Goal: Task Accomplishment & Management: Manage account settings

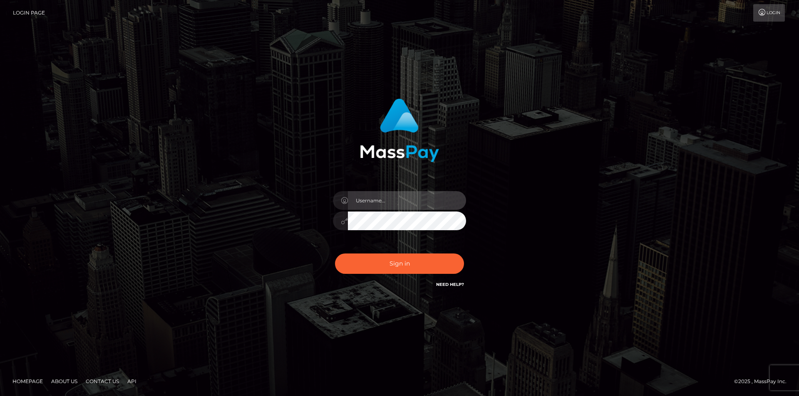
click at [361, 200] on input "text" at bounding box center [407, 200] width 118 height 19
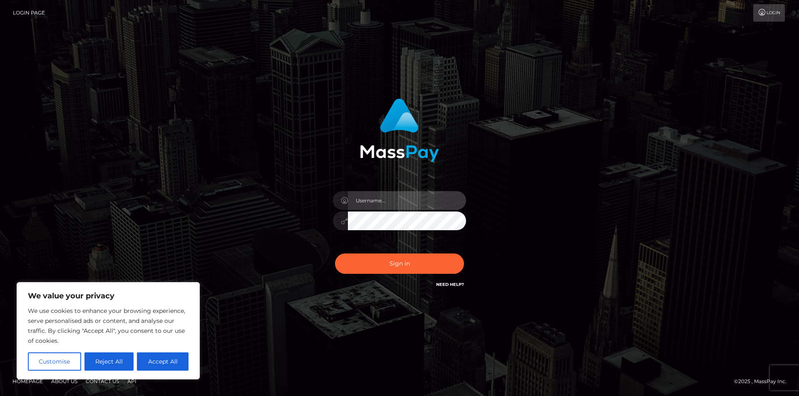
type input "[EMAIL_ADDRESS][DOMAIN_NAME]"
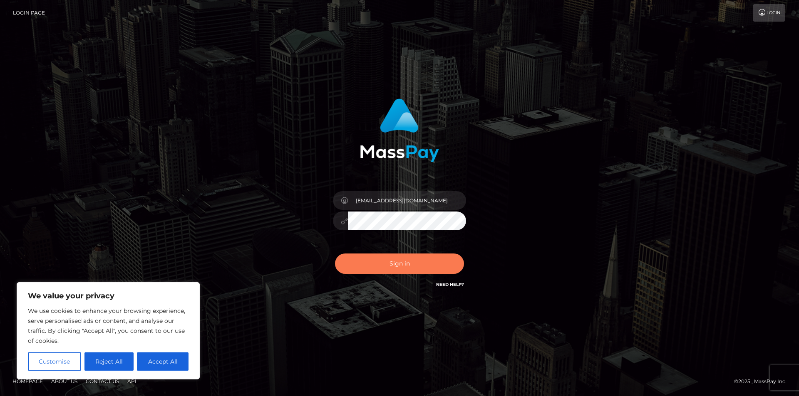
click at [379, 260] on button "Sign in" at bounding box center [399, 264] width 129 height 20
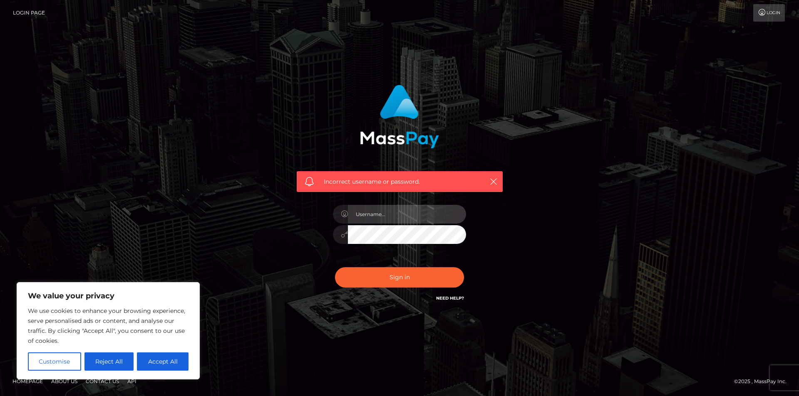
type input "[EMAIL_ADDRESS][DOMAIN_NAME]"
click at [385, 215] on input "[EMAIL_ADDRESS][DOMAIN_NAME]" at bounding box center [407, 214] width 118 height 19
click at [572, 242] on div "Incorrect username or password. ldupuis219@gmail.com" at bounding box center [399, 198] width 474 height 239
click at [452, 298] on link "Need Help?" at bounding box center [450, 298] width 28 height 5
click at [286, 196] on div "Incorrect username or password. ldupuis219@gmail.com" at bounding box center [399, 198] width 231 height 239
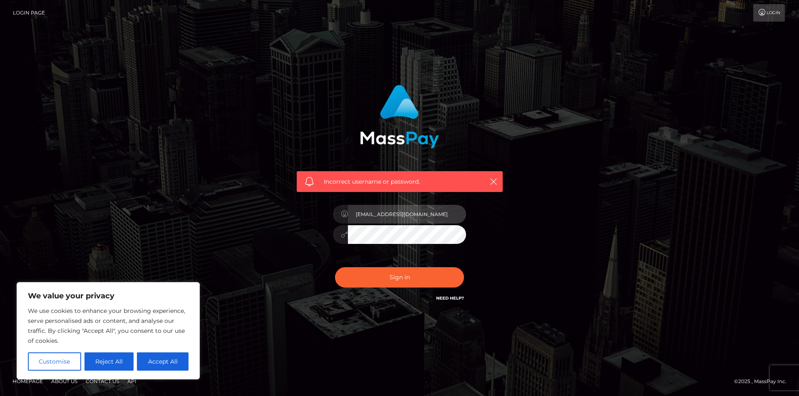
click at [426, 218] on input "[EMAIL_ADDRESS][DOMAIN_NAME]" at bounding box center [407, 214] width 118 height 19
click at [489, 222] on div "Incorrect username or password. ldupuis219@gmail.com" at bounding box center [399, 194] width 218 height 231
click at [454, 296] on link "Need Help?" at bounding box center [450, 298] width 28 height 5
click at [447, 288] on div "Sign in Need Help?" at bounding box center [400, 280] width 146 height 37
click at [448, 297] on link "Need Help?" at bounding box center [450, 298] width 28 height 5
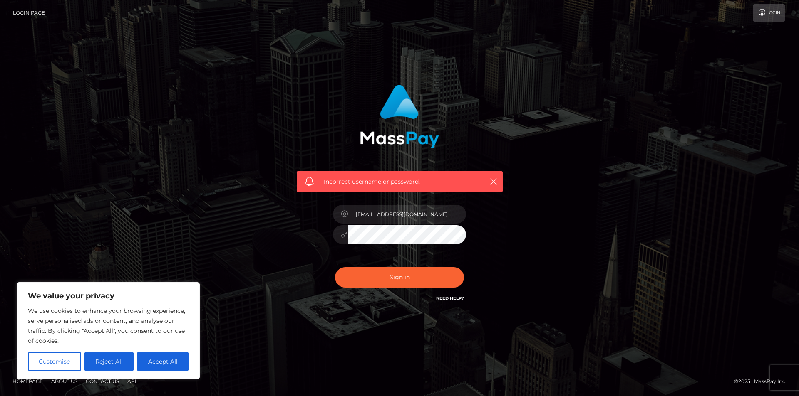
click at [449, 299] on link "Need Help?" at bounding box center [450, 298] width 28 height 5
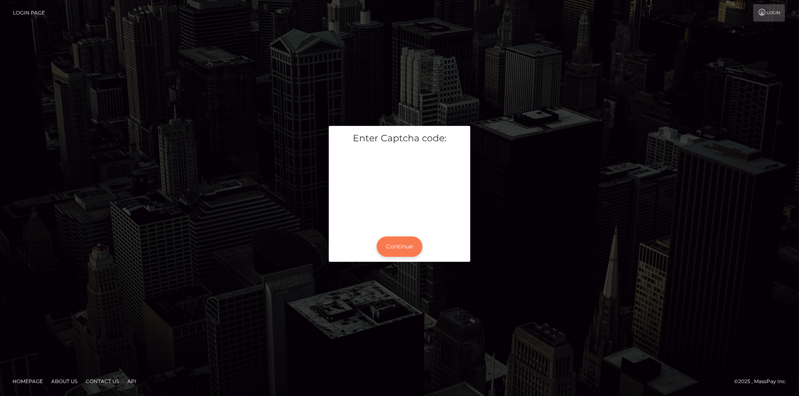
click at [393, 250] on button "Continue" at bounding box center [399, 247] width 46 height 20
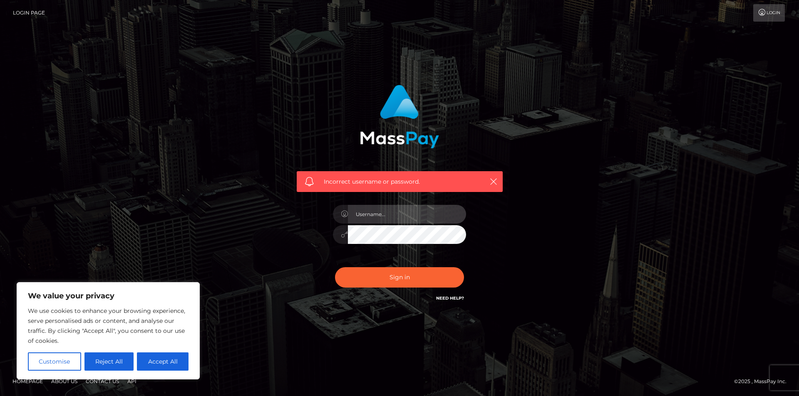
type input "[EMAIL_ADDRESS][DOMAIN_NAME]"
click at [445, 297] on link "Need Help?" at bounding box center [450, 298] width 28 height 5
click at [423, 307] on div "Incorrect username or password. ldupuis219@gmail.com" at bounding box center [399, 194] width 218 height 231
click at [447, 293] on div "Sign in Need Help?" at bounding box center [400, 280] width 146 height 37
click at [447, 299] on link "Need Help?" at bounding box center [450, 298] width 28 height 5
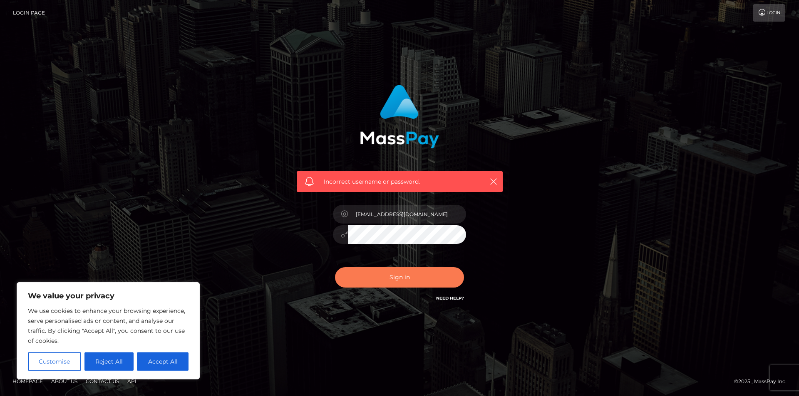
click at [371, 273] on button "Sign in" at bounding box center [399, 277] width 129 height 20
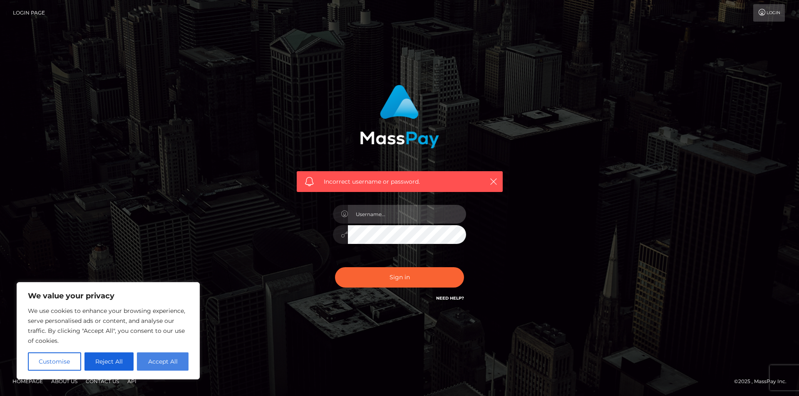
type input "[EMAIL_ADDRESS][DOMAIN_NAME]"
click at [148, 363] on button "Accept All" at bounding box center [163, 362] width 52 height 18
checkbox input "true"
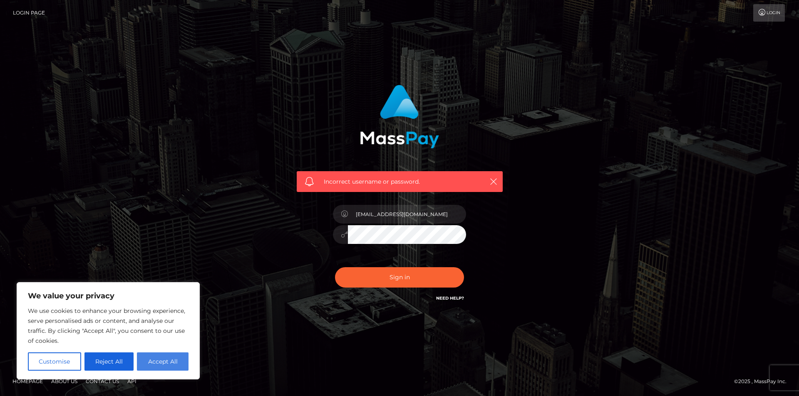
checkbox input "true"
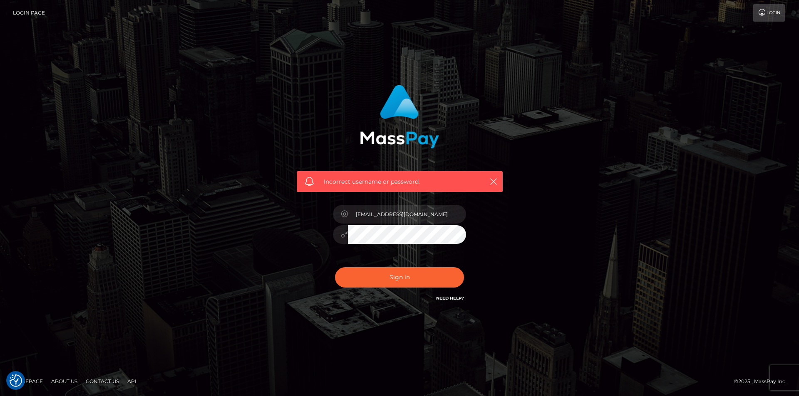
click at [442, 297] on link "Need Help?" at bounding box center [450, 298] width 28 height 5
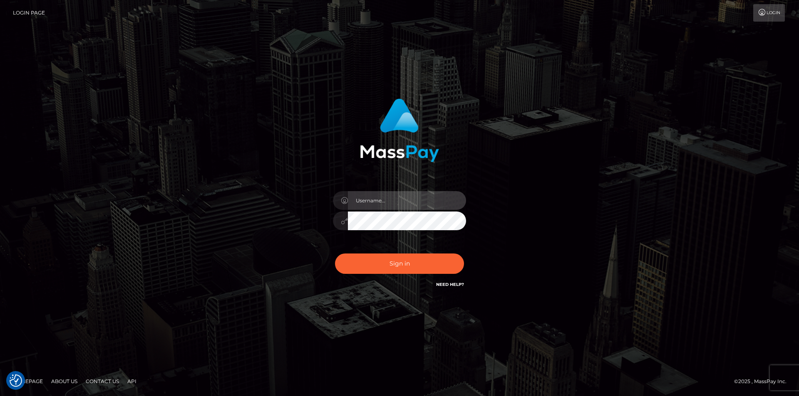
type input "[EMAIL_ADDRESS][DOMAIN_NAME]"
click at [449, 284] on link "Need Help?" at bounding box center [450, 284] width 28 height 5
click at [449, 286] on link "Need Help?" at bounding box center [450, 284] width 28 height 5
click at [470, 285] on div "Sign in Need Help?" at bounding box center [400, 267] width 146 height 37
click at [456, 282] on h6 "Need Help?" at bounding box center [450, 284] width 28 height 7
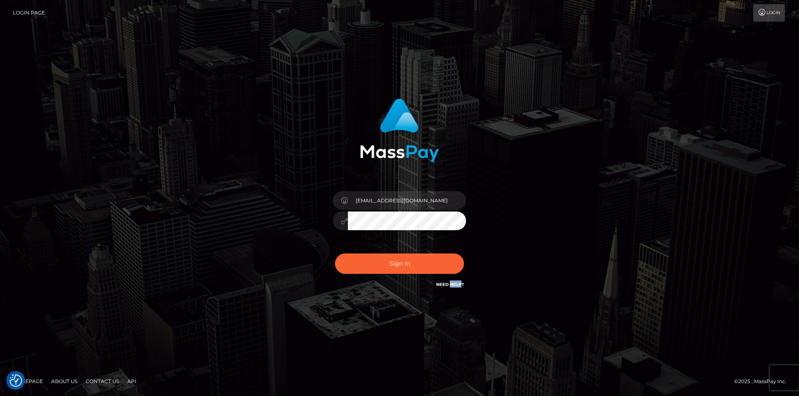
click at [456, 282] on h6 "Need Help?" at bounding box center [450, 284] width 28 height 7
click at [771, 7] on link "Login" at bounding box center [769, 12] width 32 height 17
type input "[EMAIL_ADDRESS][DOMAIN_NAME]"
click at [456, 286] on link "Need Help?" at bounding box center [450, 284] width 28 height 5
click at [31, 15] on link "Login Page" at bounding box center [29, 12] width 32 height 17
